Goal: Transaction & Acquisition: Purchase product/service

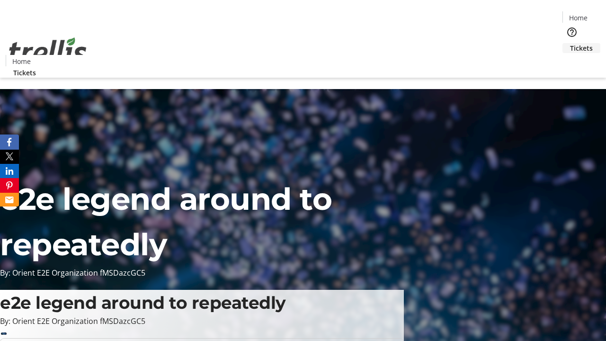
click at [570, 43] on span "Tickets" at bounding box center [581, 48] width 23 height 10
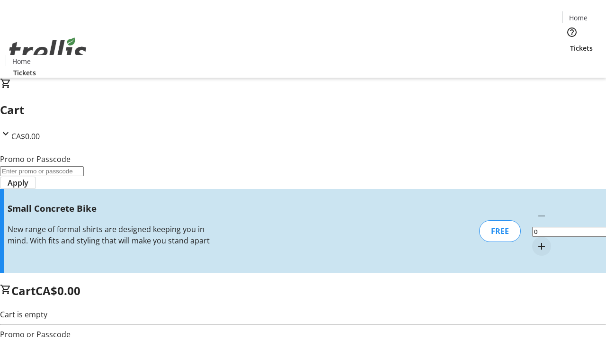
click at [536, 241] on mat-icon "Increment by one" at bounding box center [541, 246] width 11 height 11
type input "1"
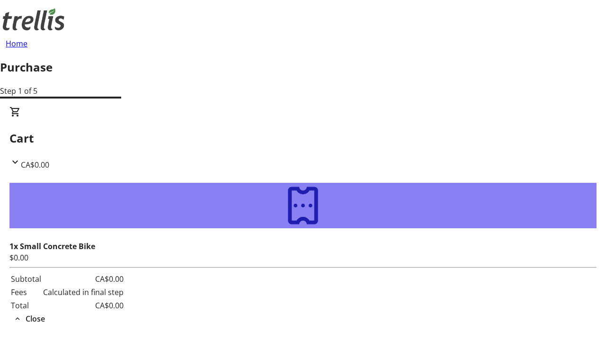
type input "[PERSON_NAME][EMAIL_ADDRESS][DOMAIN_NAME]"
type input "[PERSON_NAME]"
type input "Feest"
